Goal: Navigation & Orientation: Find specific page/section

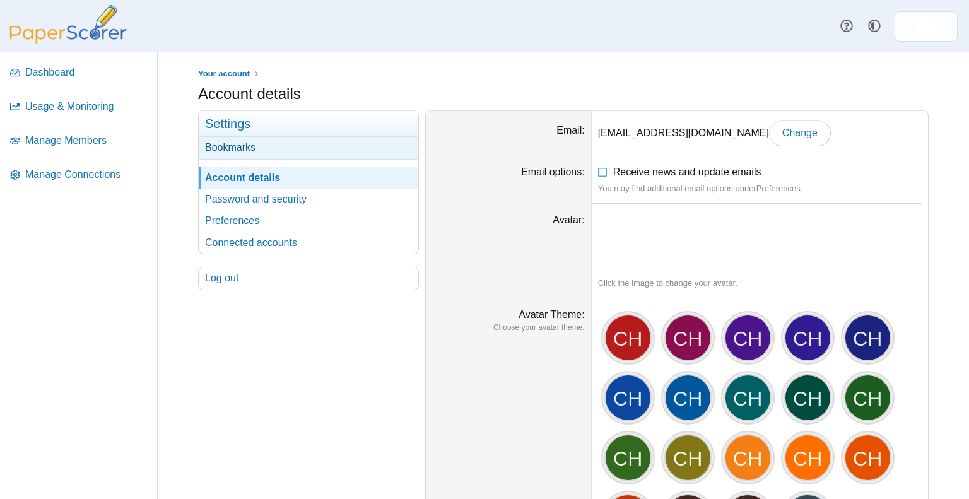
click at [242, 141] on link "Bookmarks" at bounding box center [309, 147] width 220 height 21
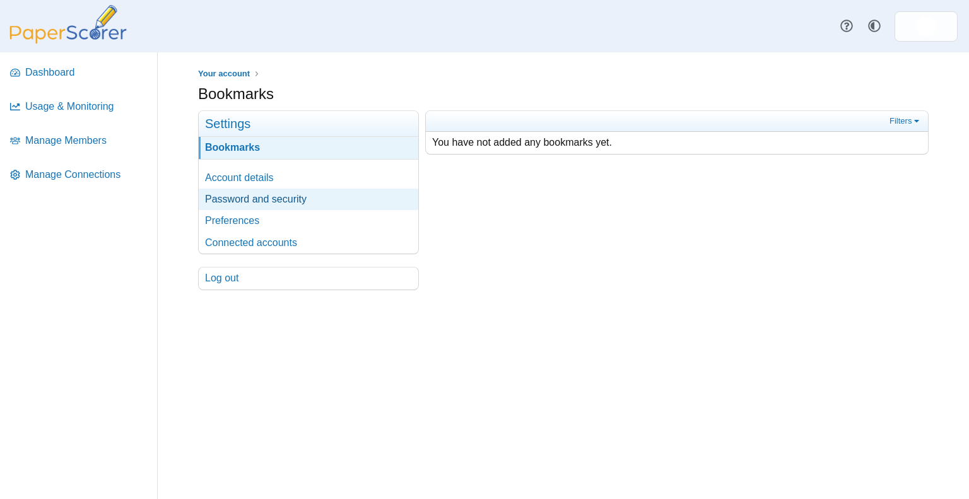
click at [262, 208] on link "Password and security" at bounding box center [309, 199] width 220 height 21
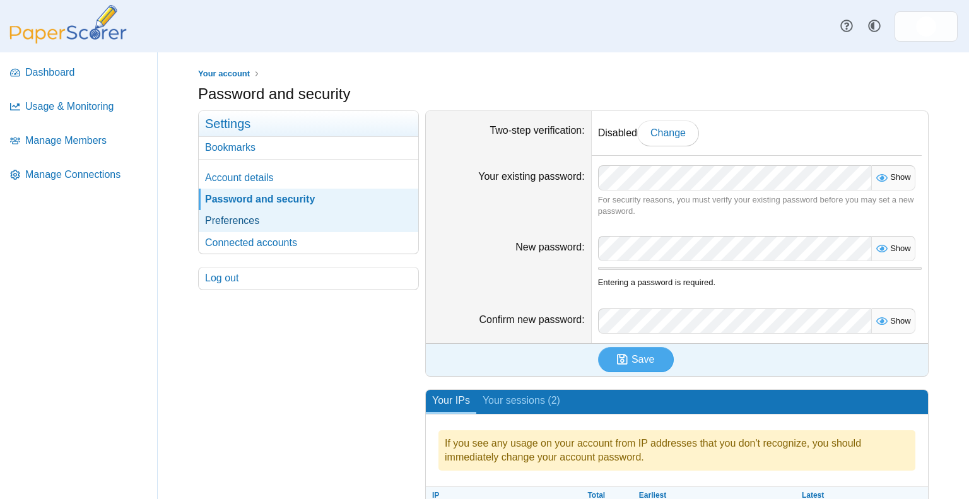
click at [253, 221] on link "Preferences" at bounding box center [309, 220] width 220 height 21
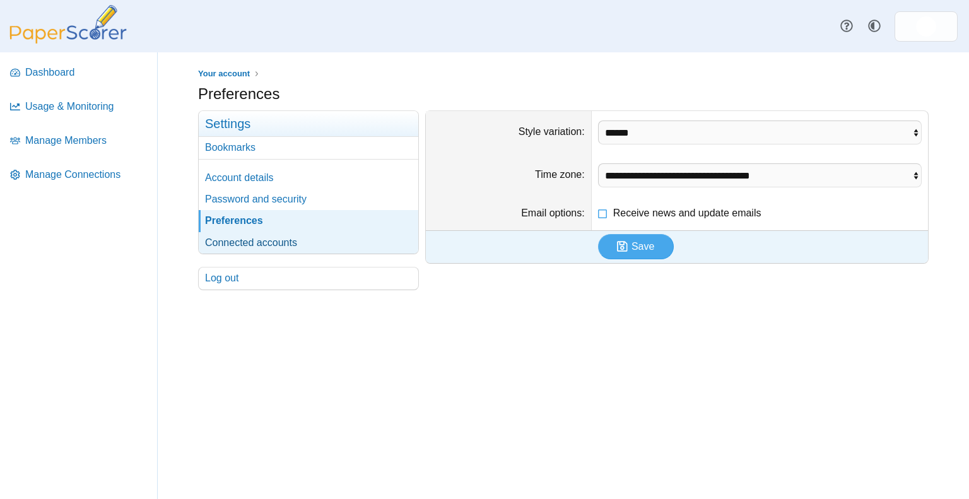
click at [266, 241] on link "Connected accounts" at bounding box center [309, 242] width 220 height 21
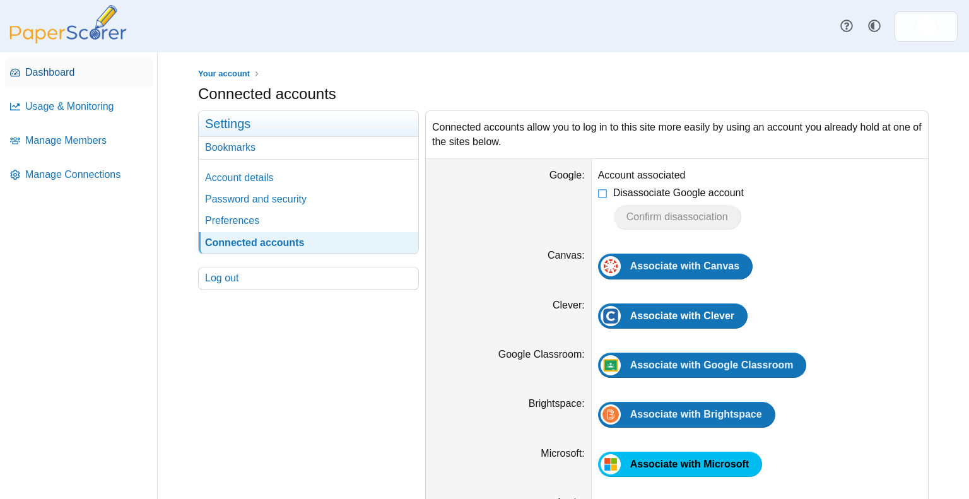
click at [78, 70] on span "Dashboard" at bounding box center [86, 73] width 123 height 14
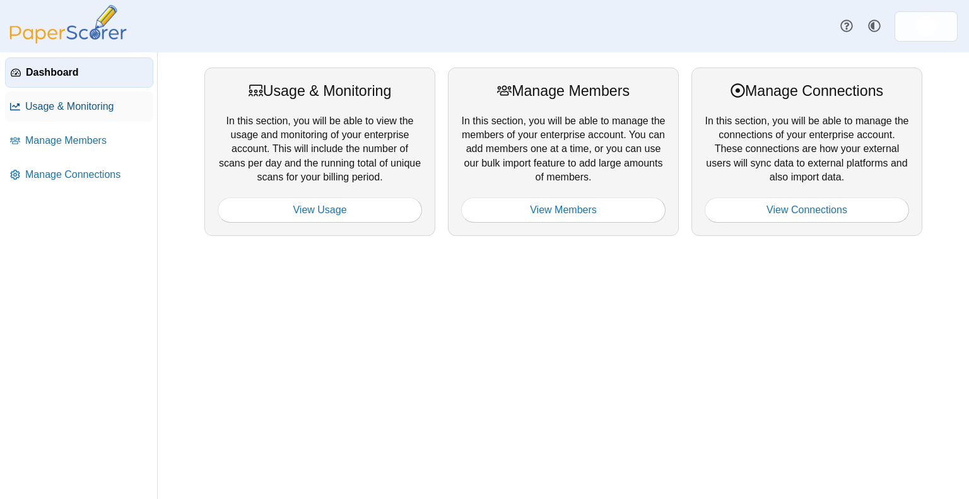
click at [83, 109] on span "Usage & Monitoring" at bounding box center [86, 107] width 123 height 14
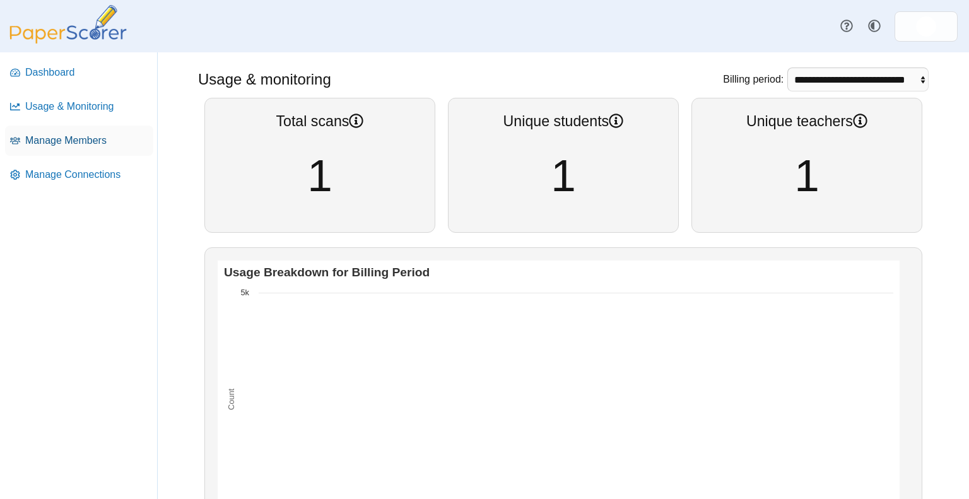
click at [74, 138] on span "Manage Members" at bounding box center [86, 141] width 123 height 14
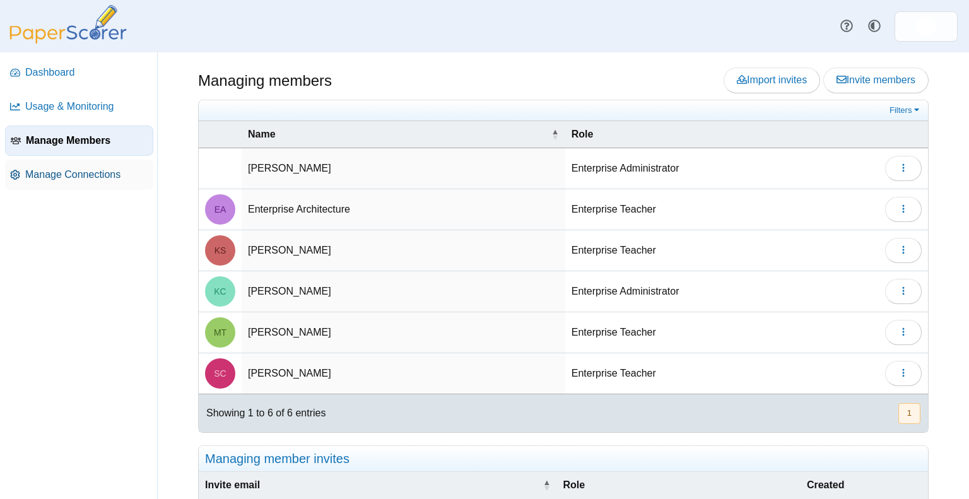
click at [85, 175] on span "Manage Connections" at bounding box center [86, 175] width 123 height 14
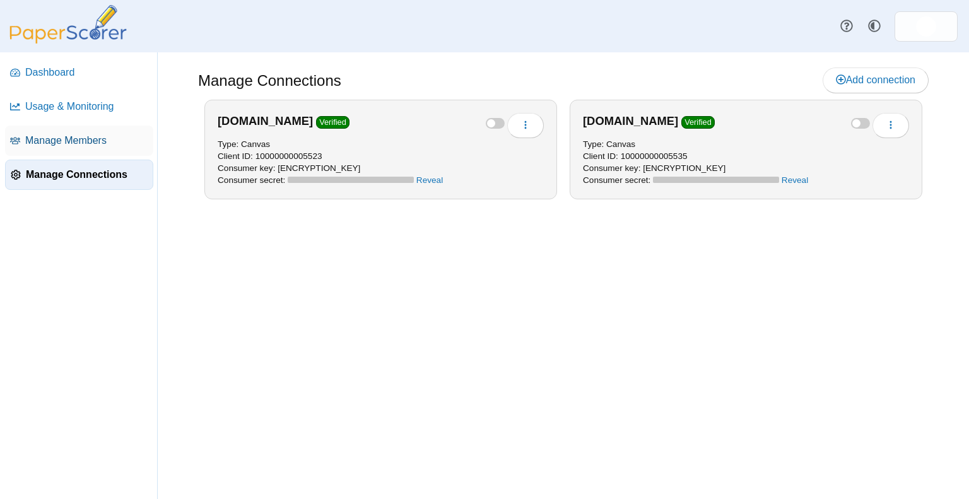
click at [84, 140] on span "Manage Members" at bounding box center [86, 141] width 123 height 14
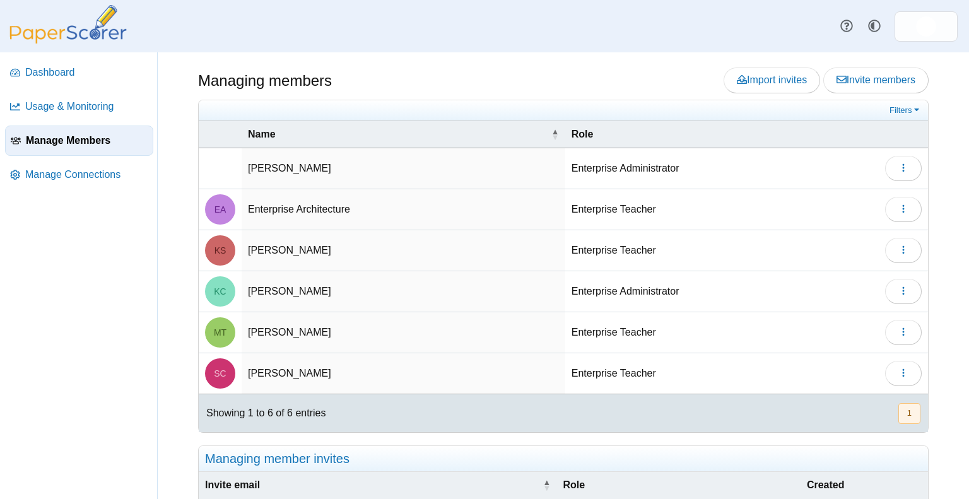
click at [302, 68] on div "Managing members Import invites Invite members" at bounding box center [563, 82] width 731 height 28
click at [100, 79] on link "Dashboard" at bounding box center [79, 72] width 148 height 30
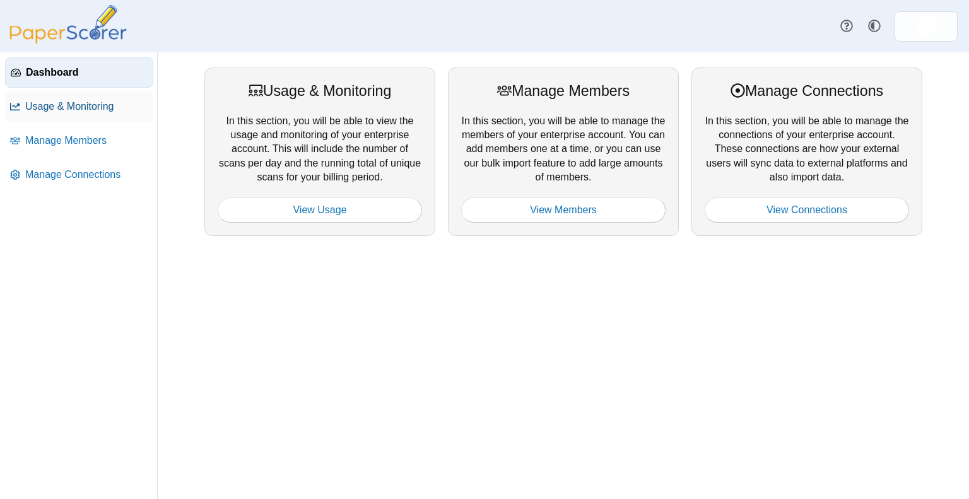
click at [83, 119] on link "Usage & Monitoring" at bounding box center [79, 106] width 148 height 30
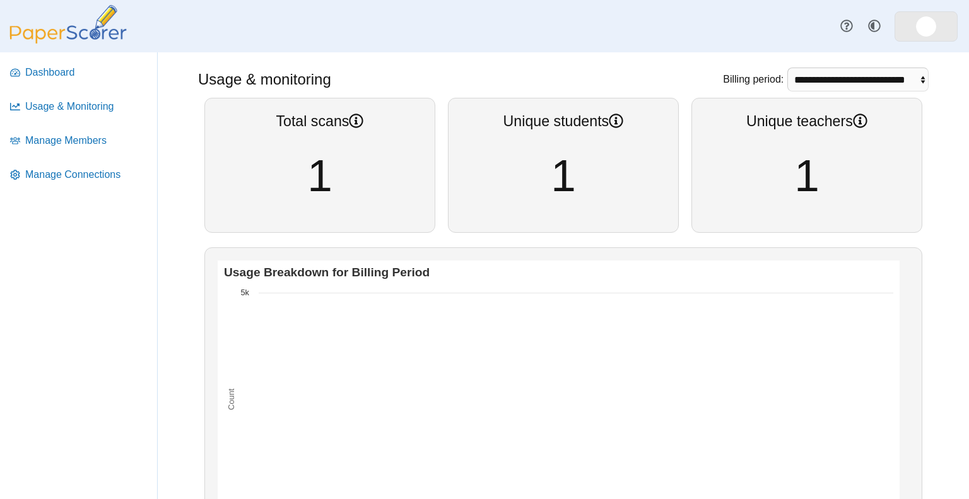
click at [925, 37] on link at bounding box center [926, 26] width 63 height 30
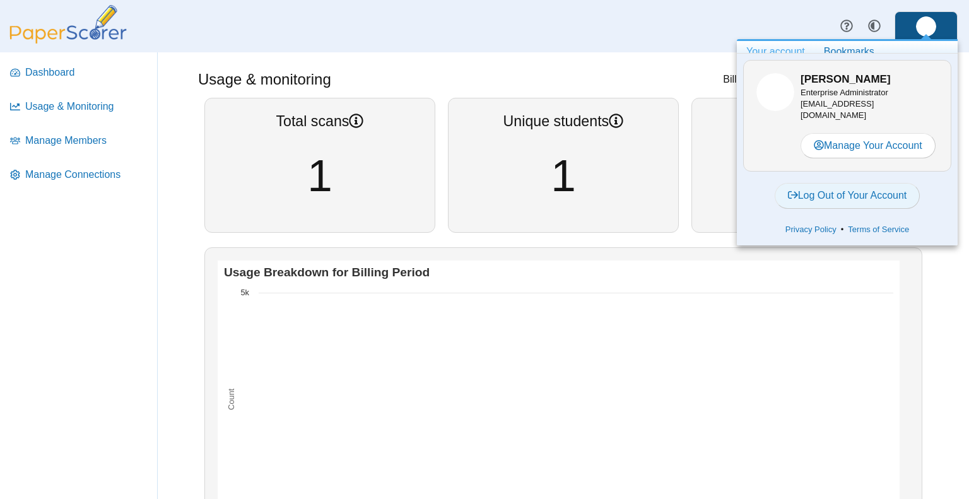
click at [817, 200] on link "Log Out of Your Account" at bounding box center [848, 195] width 146 height 25
